Goal: Transaction & Acquisition: Purchase product/service

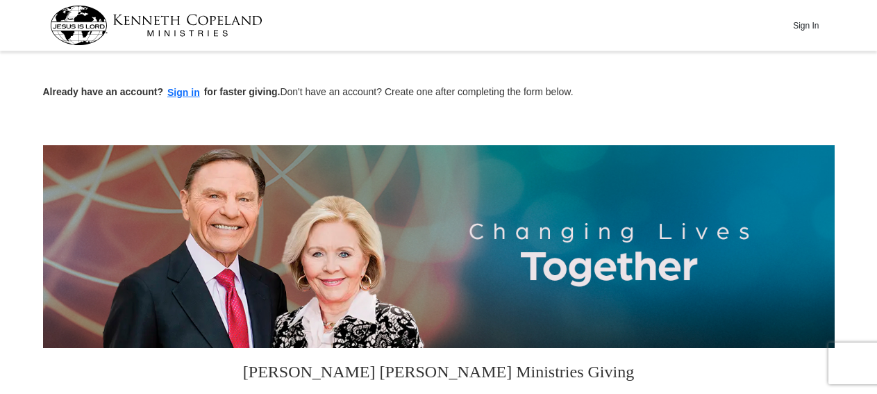
scroll to position [361, 0]
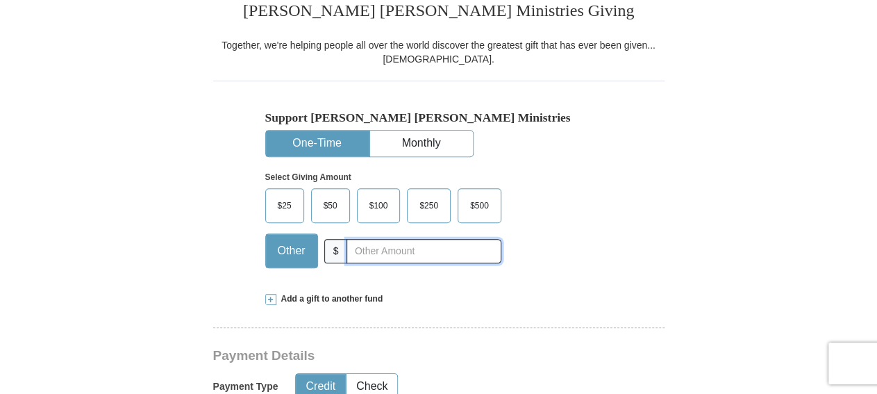
click at [415, 252] on input "text" at bounding box center [424, 251] width 154 height 24
type input "60"
click at [620, 263] on div "Support [PERSON_NAME] [PERSON_NAME] Ministries One-Time Monthly Select Giving A…" at bounding box center [439, 180] width 452 height 198
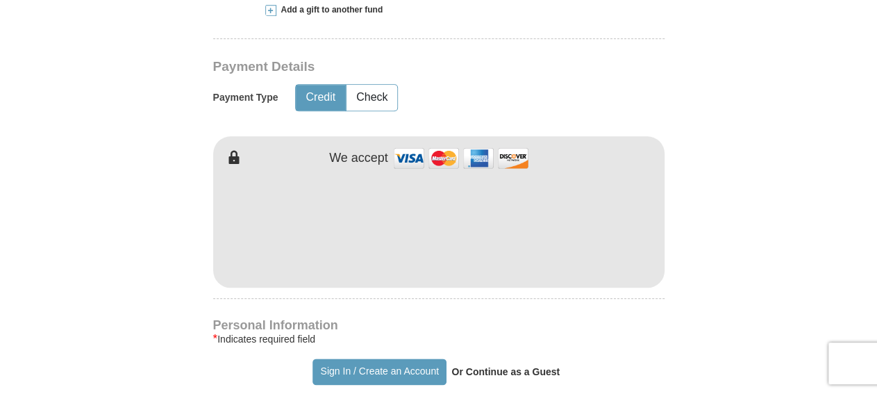
scroll to position [723, 0]
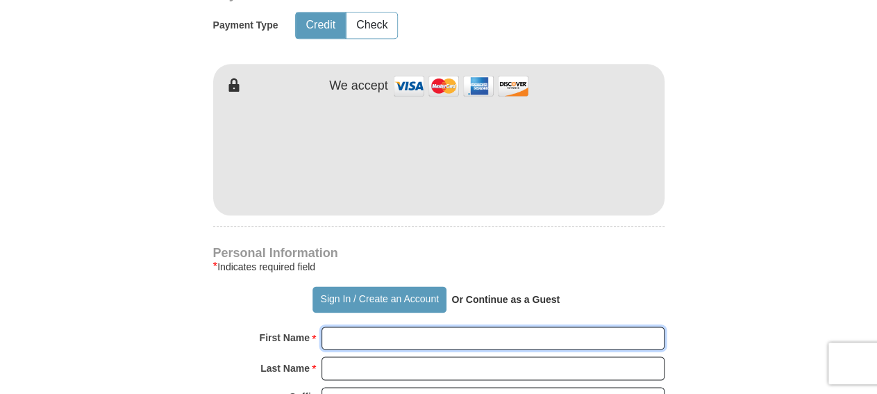
click at [373, 331] on input "First Name *" at bounding box center [493, 339] width 343 height 24
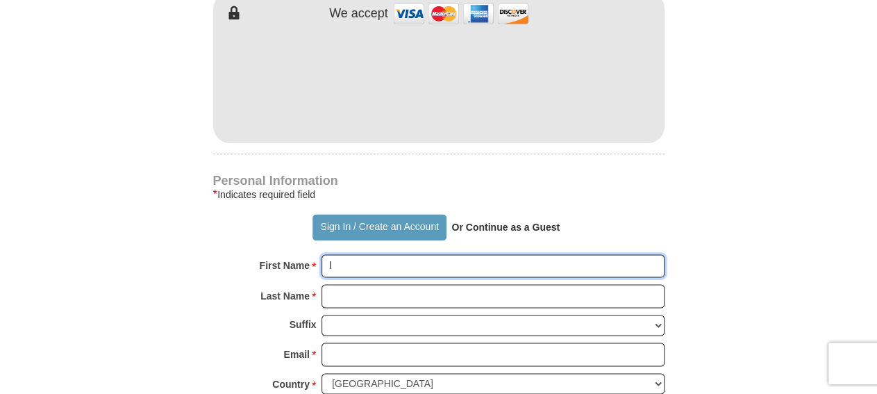
type input "LaDonald"
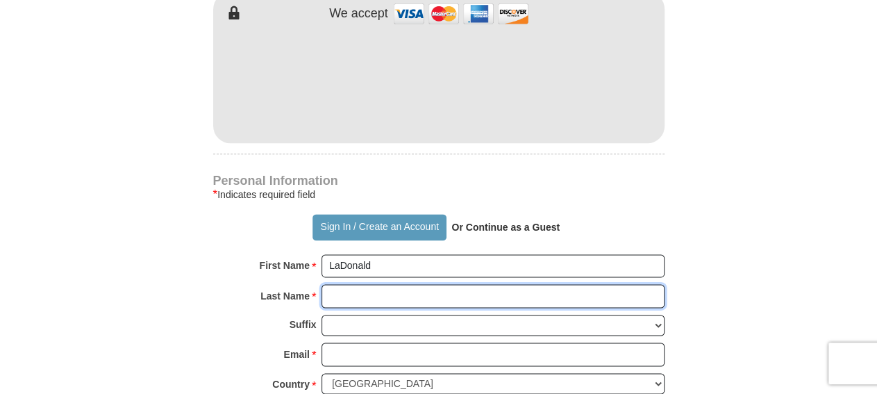
type input "[PERSON_NAME]"
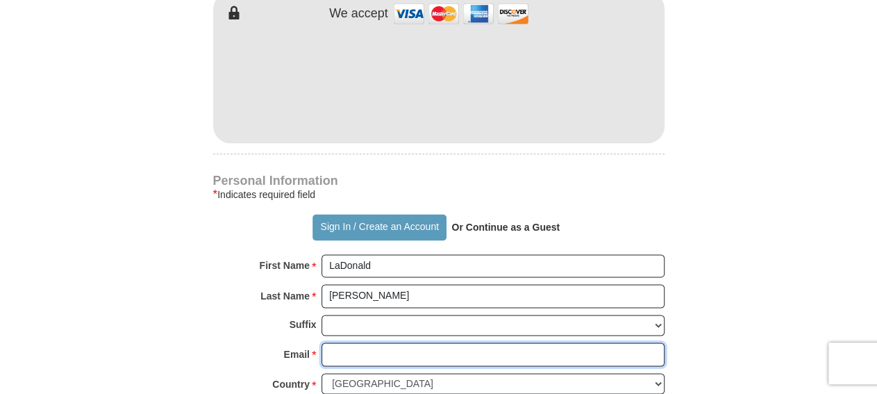
type input "[EMAIL_ADDRESS][DOMAIN_NAME]"
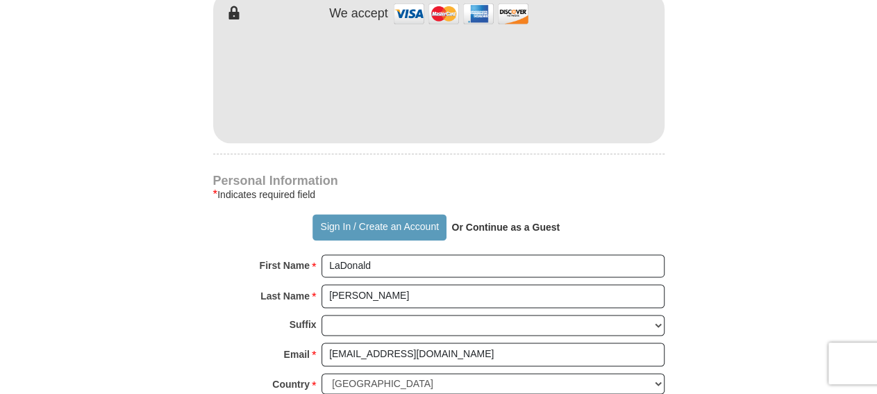
type input "[STREET_ADDRESS]"
type input "Monroe"
select select "LA"
type input "71203"
type input "3186143092"
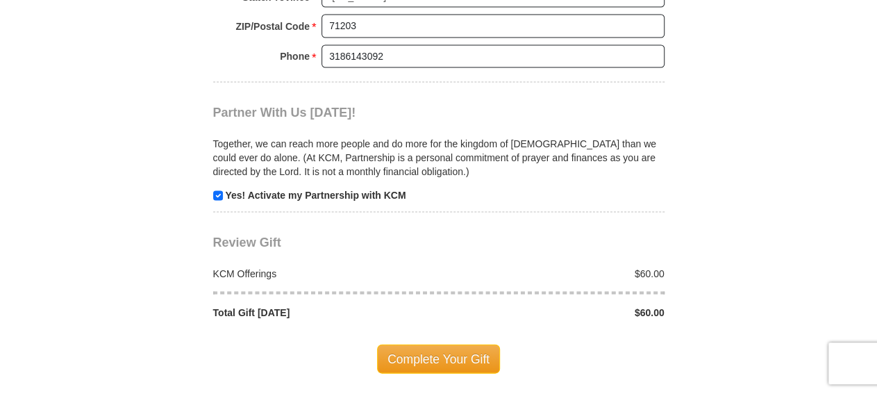
scroll to position [1373, 0]
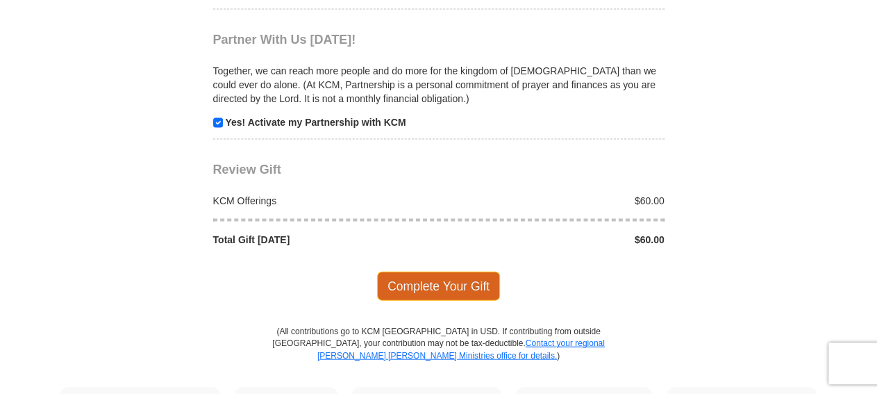
click at [439, 272] on span "Complete Your Gift" at bounding box center [438, 286] width 123 height 29
